Goal: Task Accomplishment & Management: Complete application form

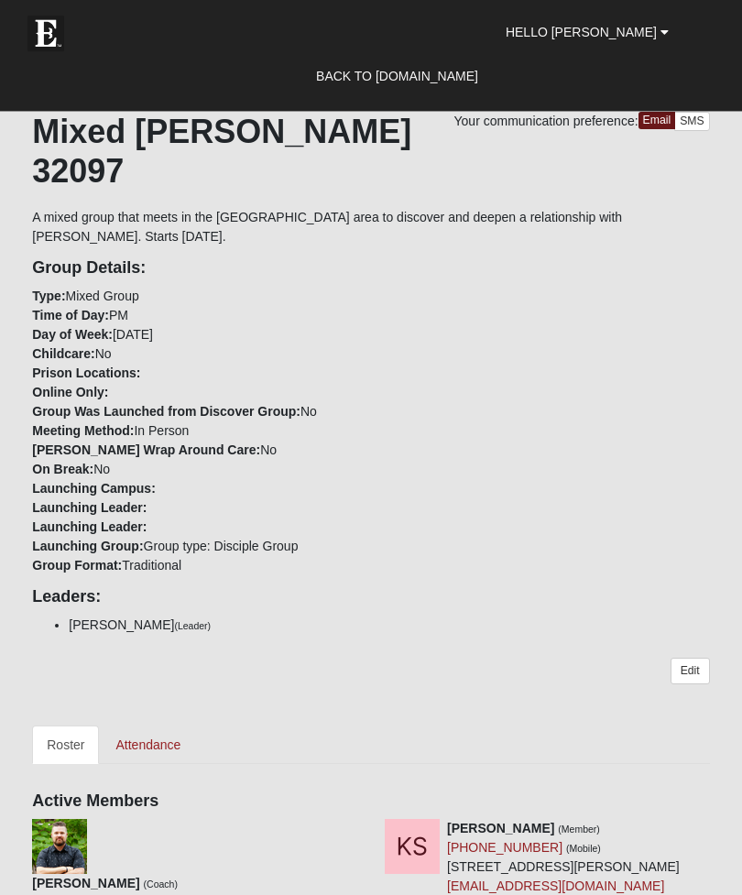
scroll to position [294, 0]
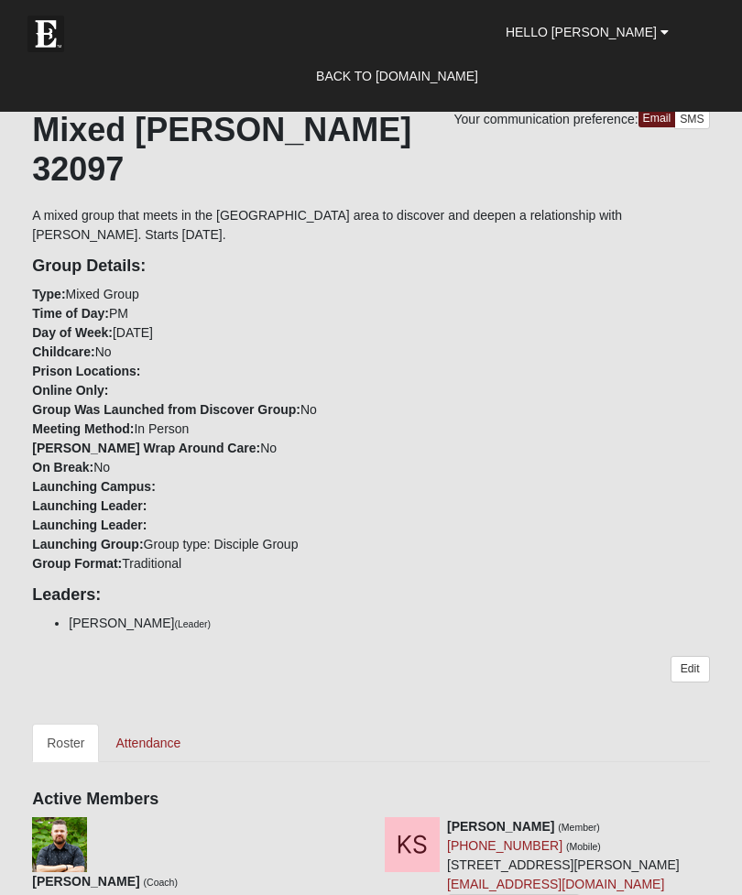
click at [167, 723] on link "Attendance" at bounding box center [148, 742] width 94 height 38
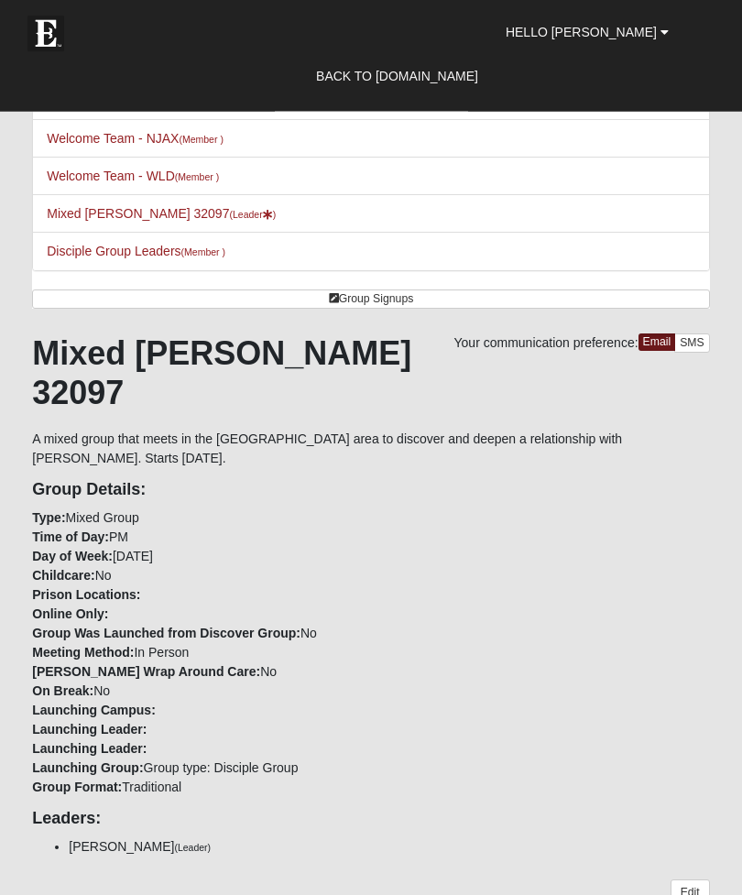
scroll to position [0, 0]
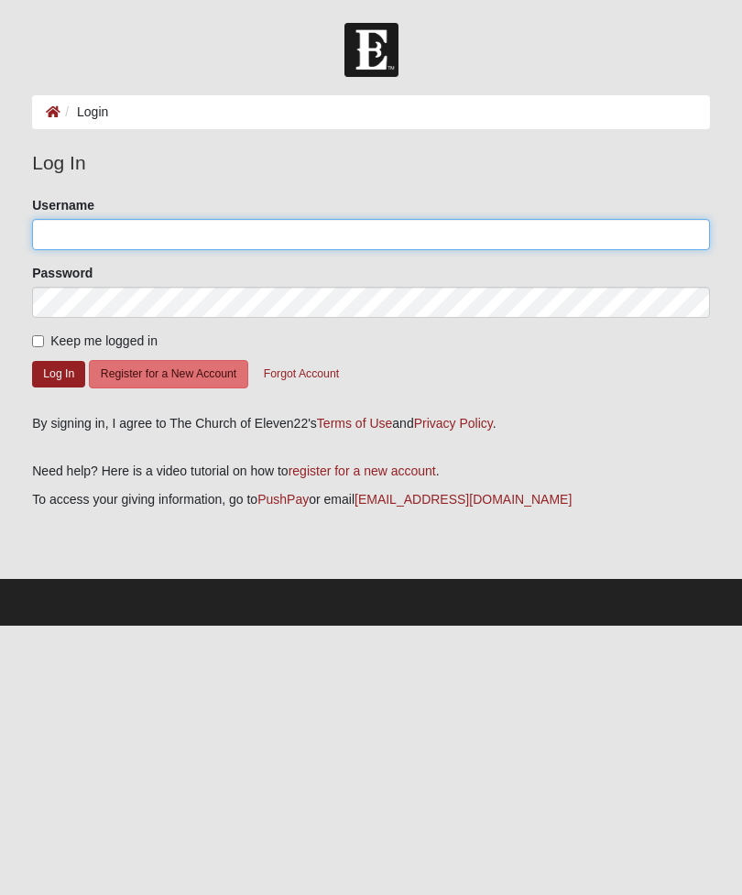
click at [436, 240] on input "Username" at bounding box center [371, 234] width 678 height 31
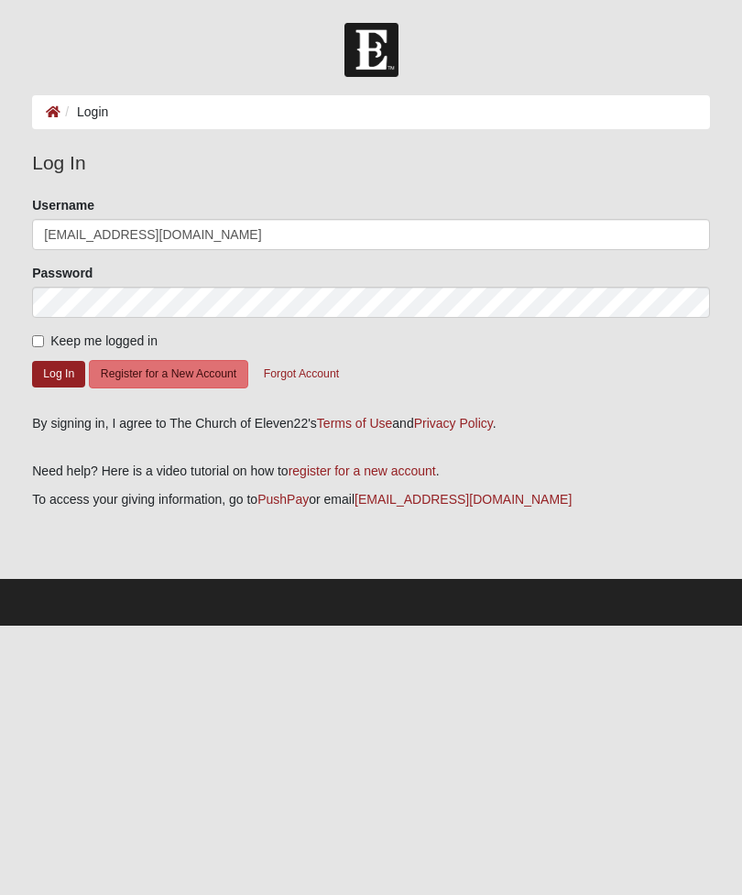
click at [63, 374] on button "Log In" at bounding box center [58, 374] width 53 height 27
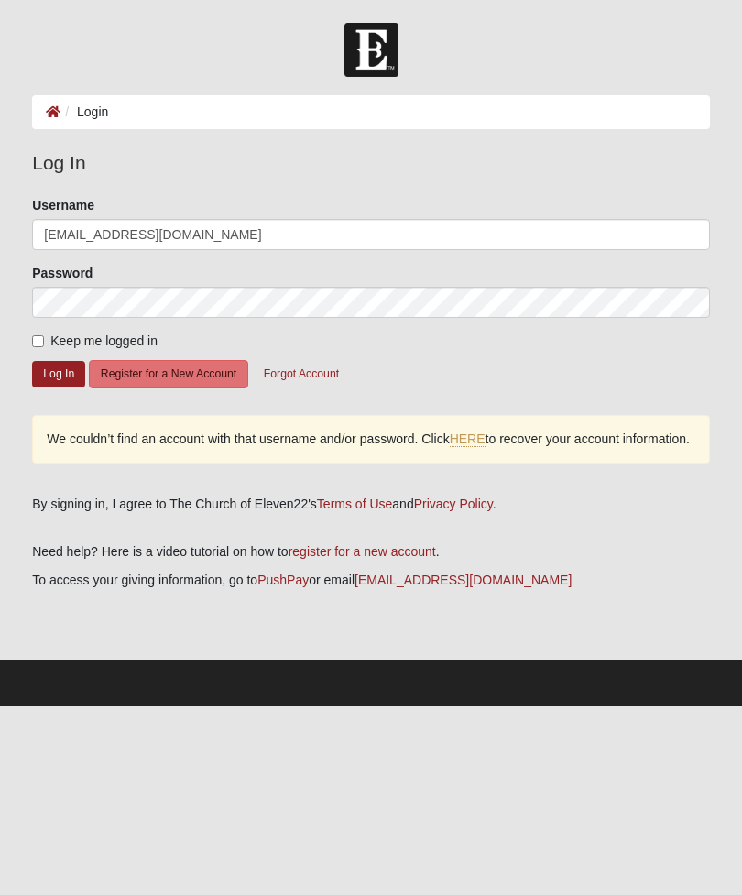
click at [130, 277] on div "Password" at bounding box center [371, 291] width 678 height 54
click at [213, 268] on div "Password" at bounding box center [371, 291] width 678 height 54
click at [185, 270] on div "Password" at bounding box center [371, 291] width 678 height 54
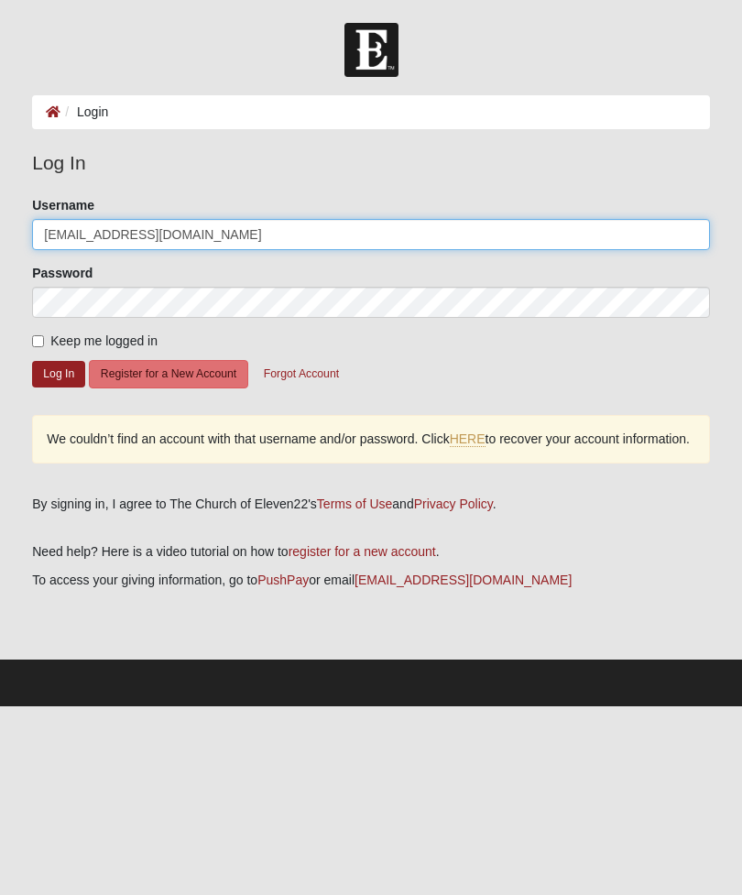
click at [216, 235] on input "[EMAIL_ADDRESS][DOMAIN_NAME]" at bounding box center [371, 234] width 678 height 31
type input "[EMAIL_ADDRESS][DOMAIN_NAME]"
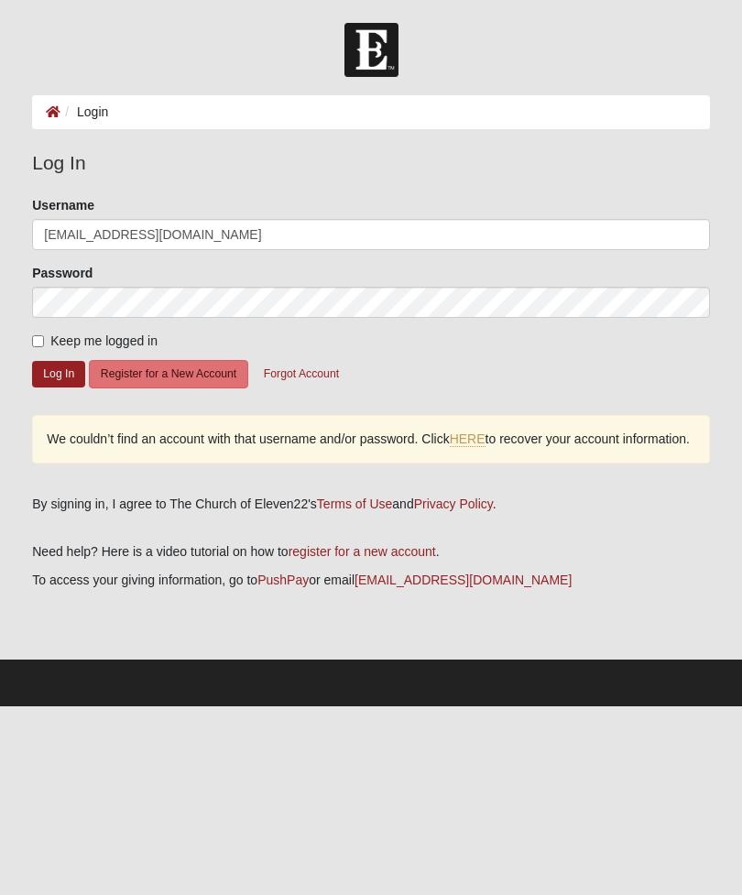
click at [58, 370] on button "Log In" at bounding box center [58, 374] width 53 height 27
